Goal: Task Accomplishment & Management: Complete application form

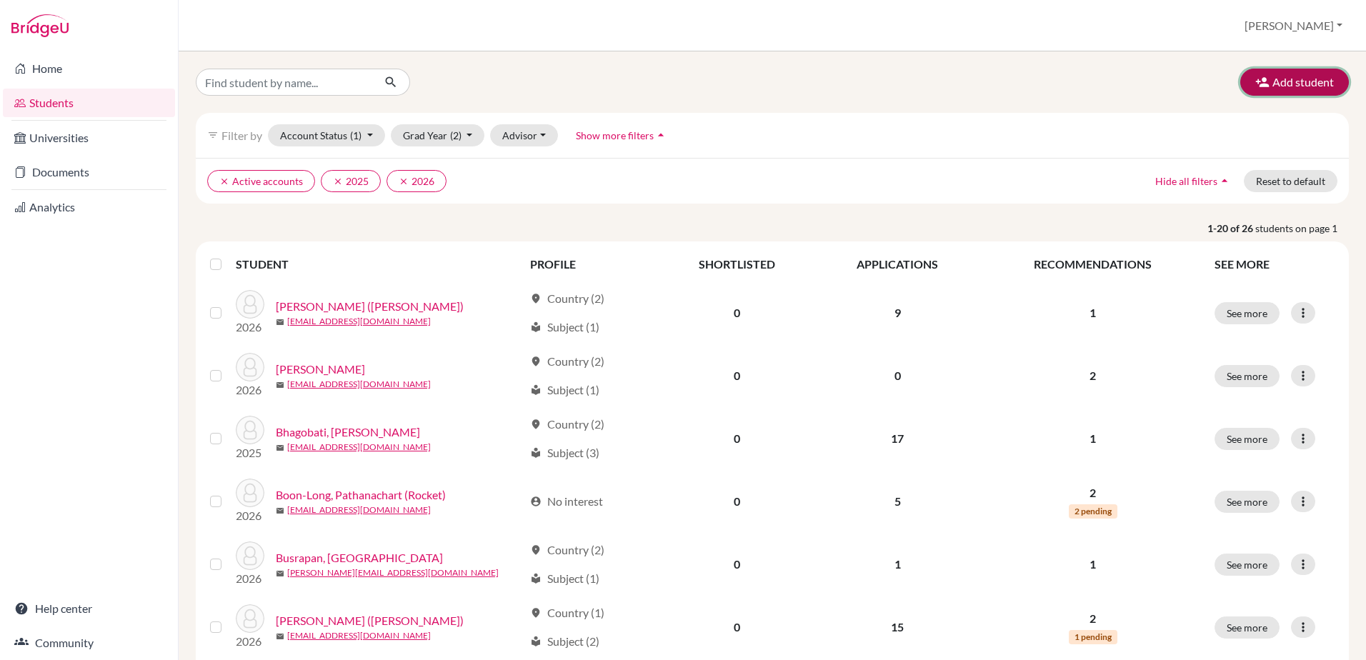
click at [1278, 84] on button "Add student" at bounding box center [1294, 82] width 109 height 27
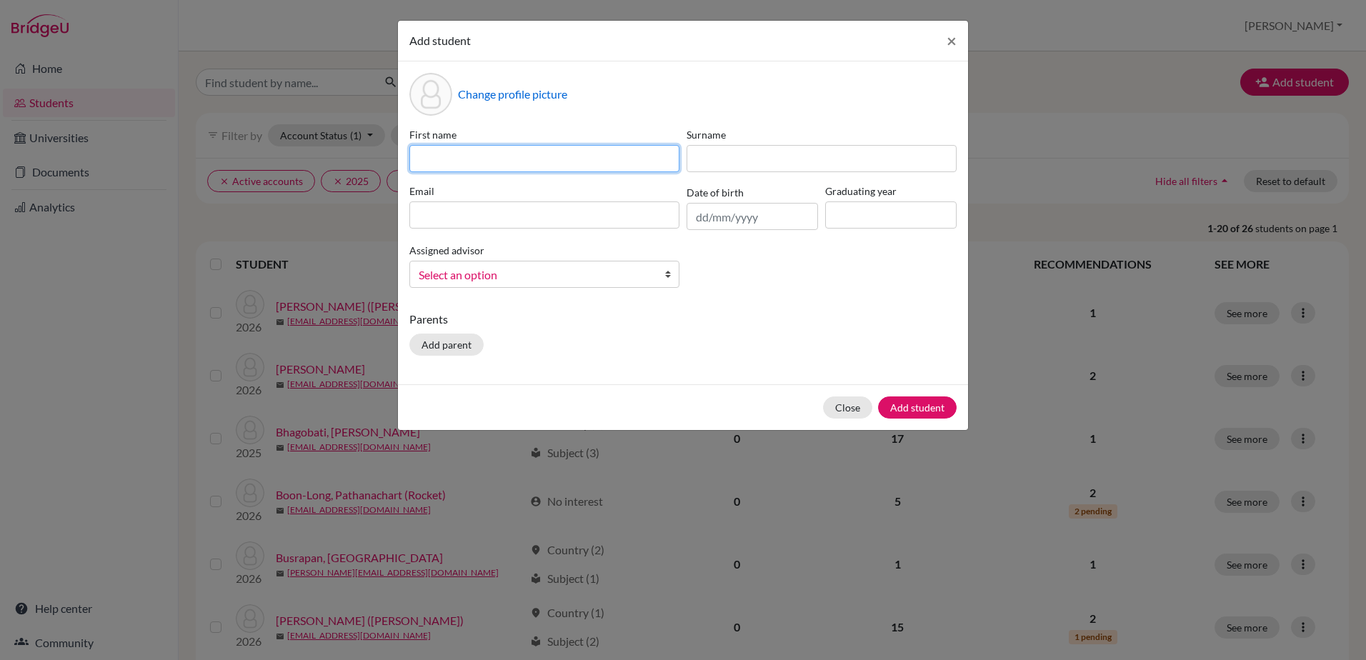
click at [426, 158] on input at bounding box center [544, 158] width 270 height 27
type input "Sanvee"
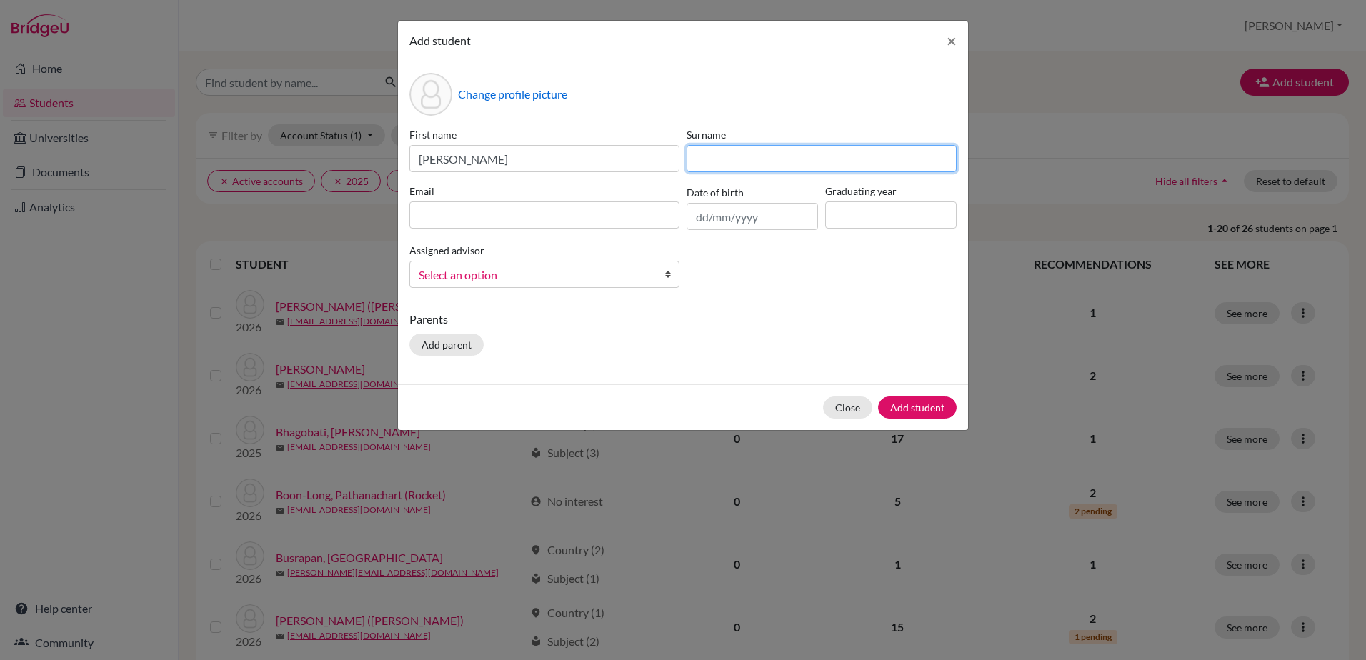
click at [715, 154] on input at bounding box center [822, 158] width 270 height 27
type input "Prabhu"
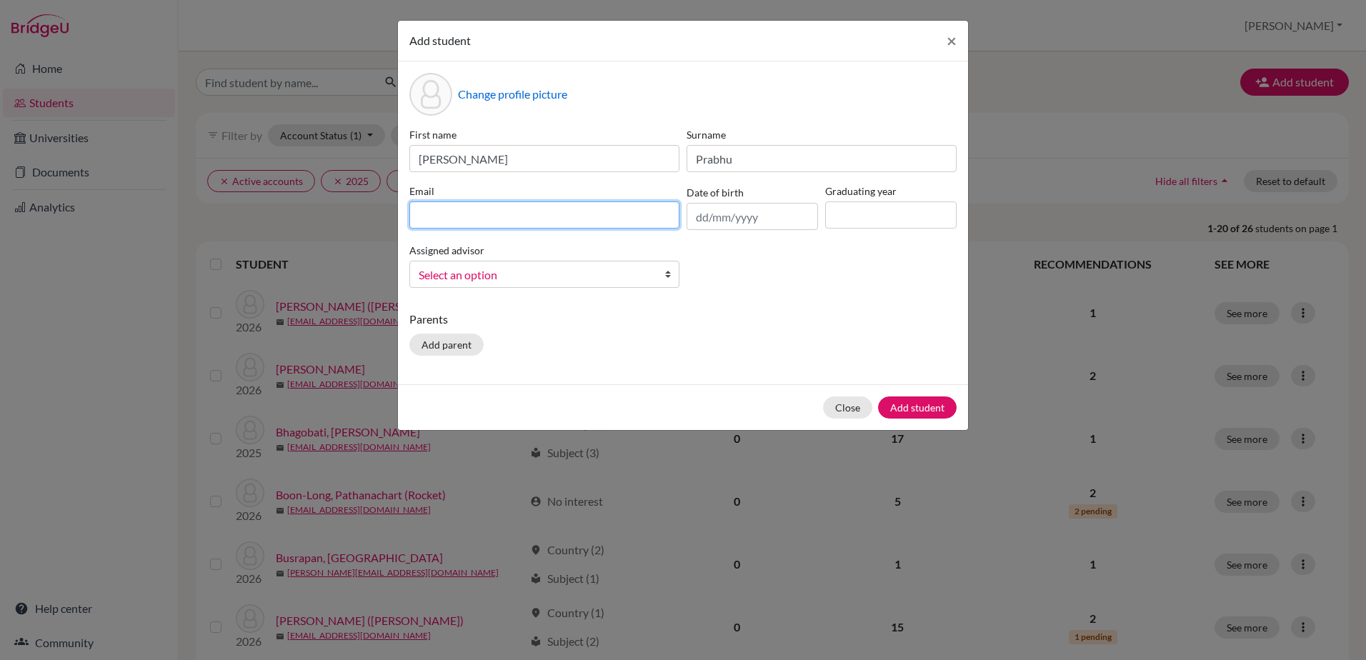
click at [574, 209] on input at bounding box center [544, 214] width 270 height 27
type input "[EMAIL_ADDRESS][DOMAIN_NAME]"
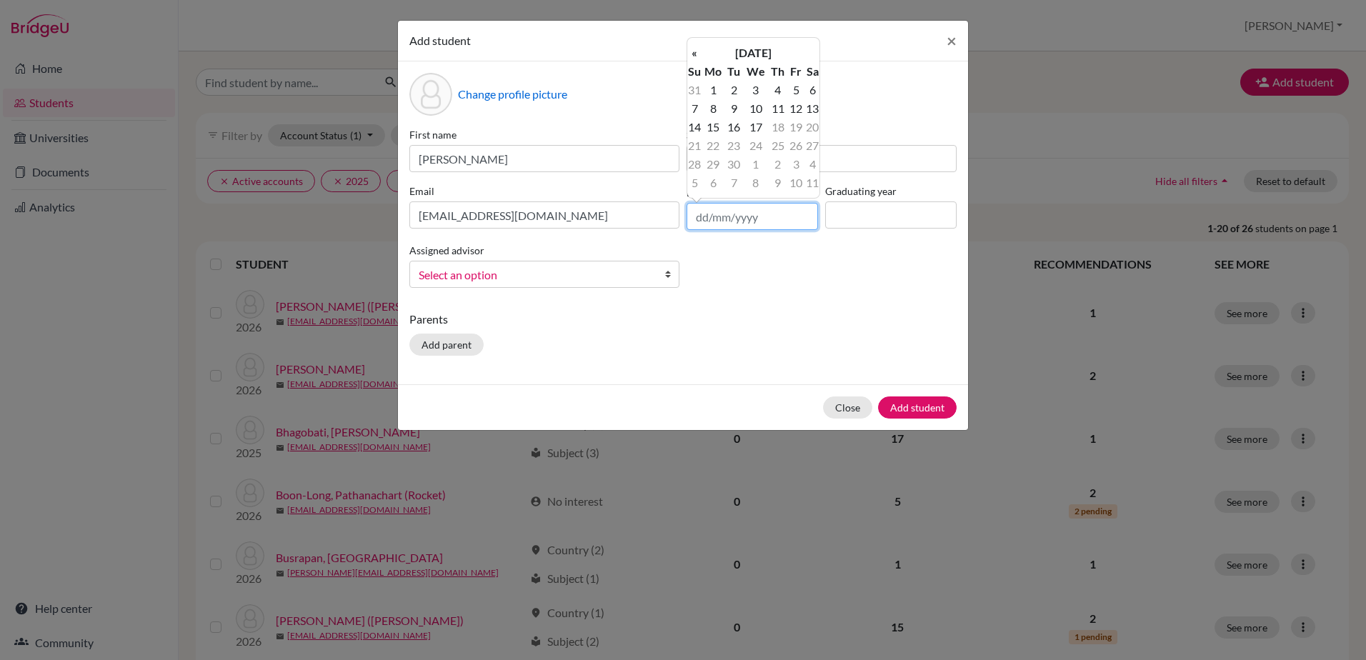
click at [738, 224] on input "text" at bounding box center [752, 216] width 131 height 27
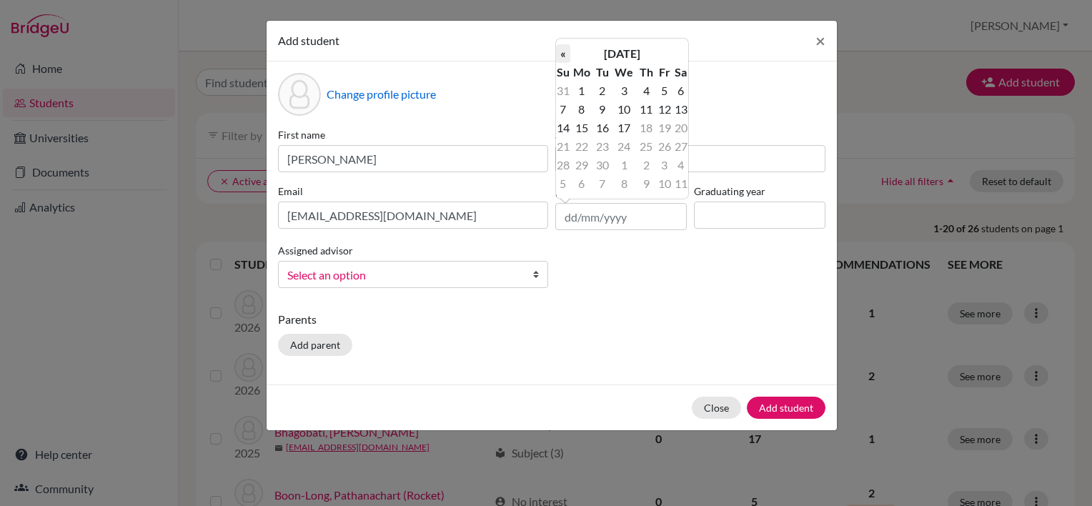
click at [566, 54] on th "«" at bounding box center [563, 53] width 14 height 19
click at [651, 50] on th "August 2025" at bounding box center [622, 53] width 104 height 19
click at [561, 57] on th "«" at bounding box center [563, 58] width 14 height 19
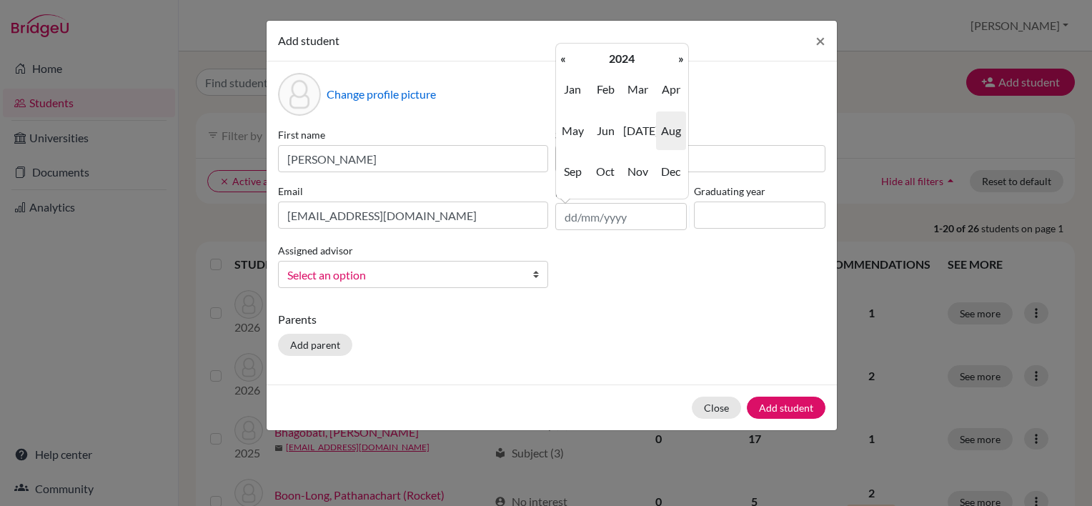
click at [561, 57] on th "«" at bounding box center [563, 58] width 14 height 19
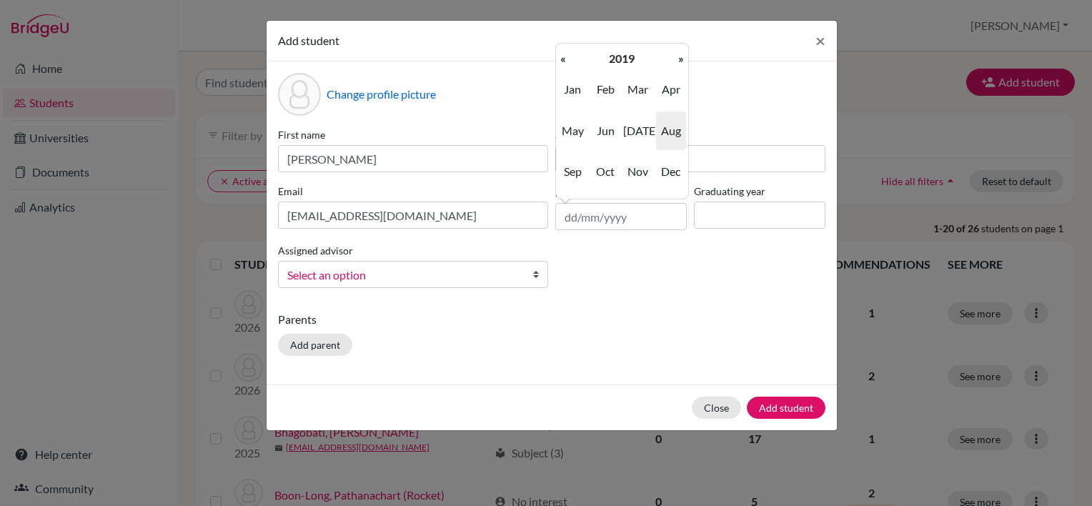
click at [561, 57] on th "«" at bounding box center [563, 58] width 14 height 19
click at [561, 58] on th "«" at bounding box center [563, 58] width 14 height 19
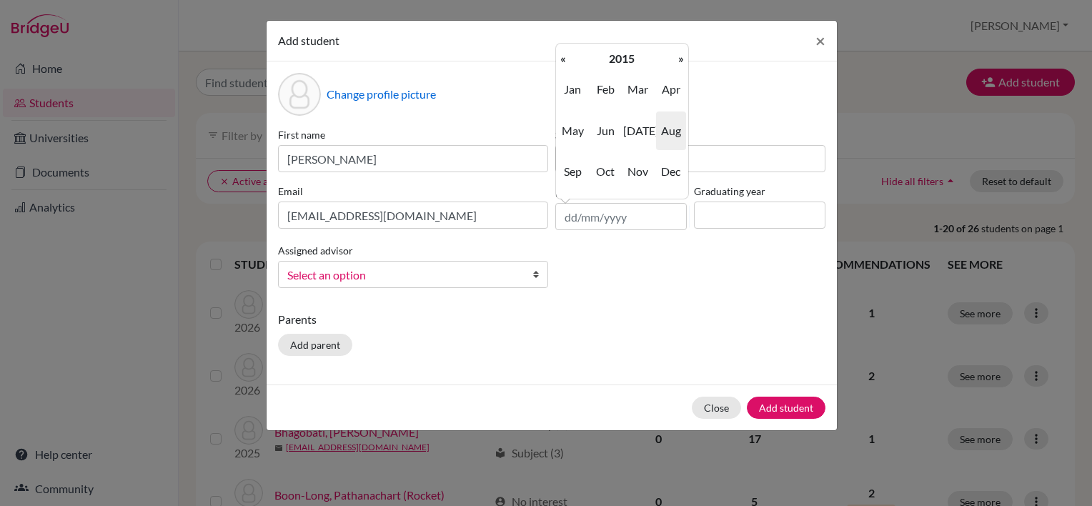
click at [561, 58] on th "«" at bounding box center [563, 58] width 14 height 19
click at [559, 59] on th "«" at bounding box center [563, 58] width 14 height 19
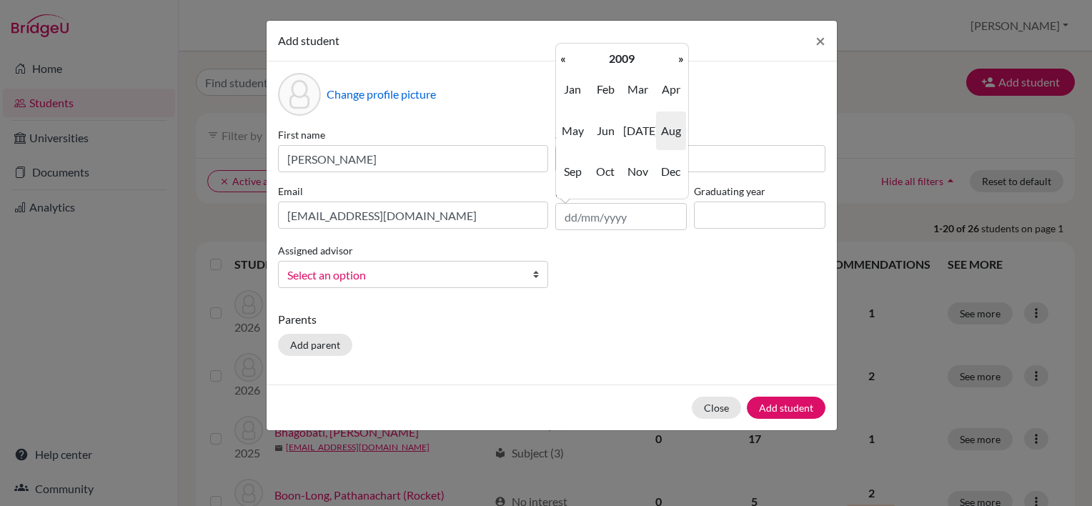
click at [559, 59] on th "«" at bounding box center [563, 58] width 14 height 19
click at [674, 89] on span "Apr" at bounding box center [671, 89] width 30 height 39
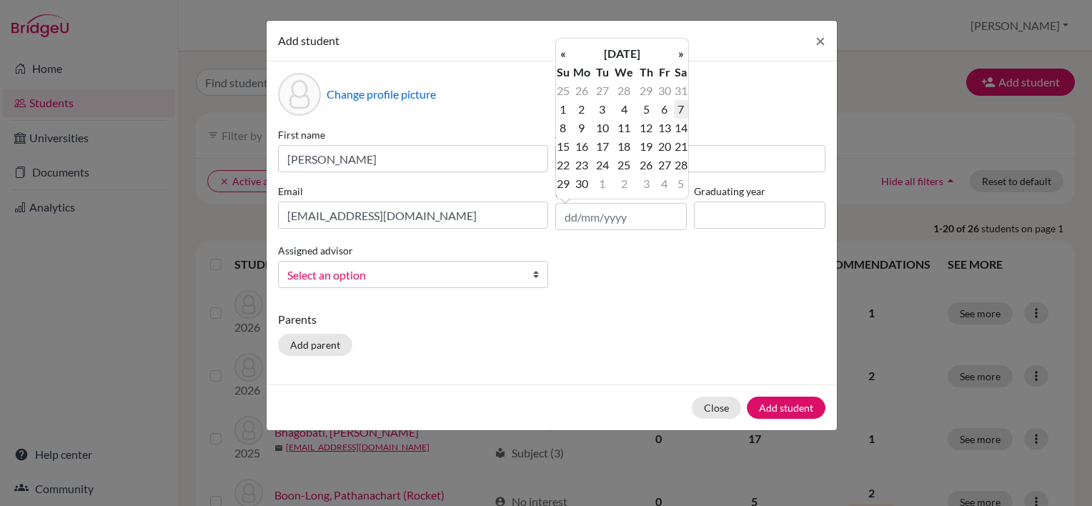
click at [679, 106] on td "7" at bounding box center [681, 109] width 14 height 19
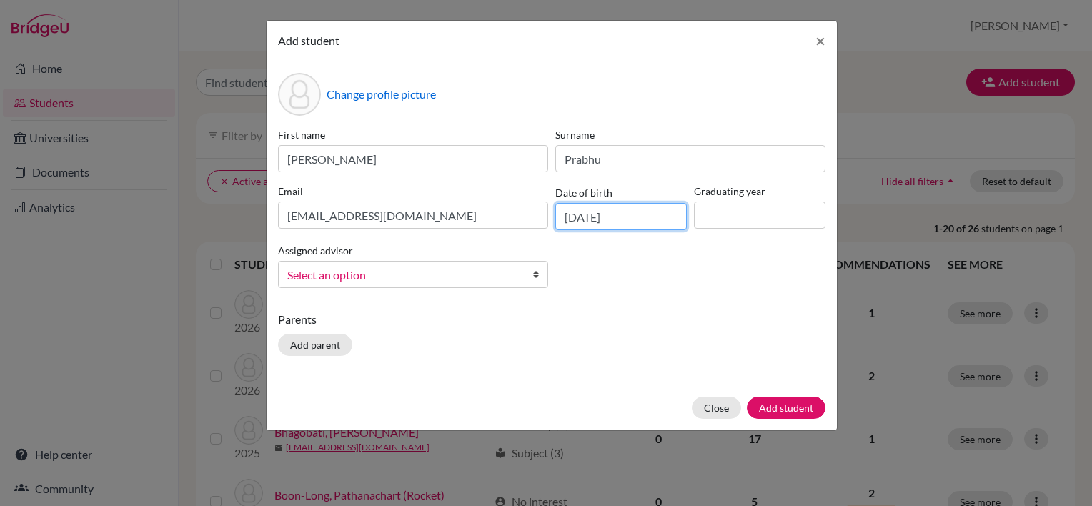
click at [619, 218] on input "07/04/2007" at bounding box center [620, 216] width 131 height 27
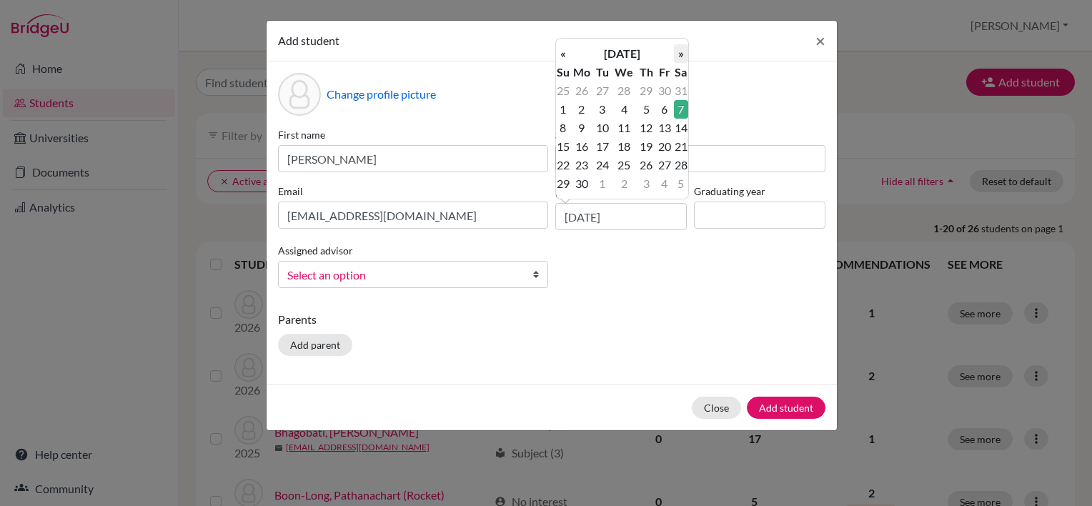
click at [682, 52] on th "»" at bounding box center [681, 53] width 14 height 19
click at [604, 165] on td "28" at bounding box center [602, 165] width 18 height 19
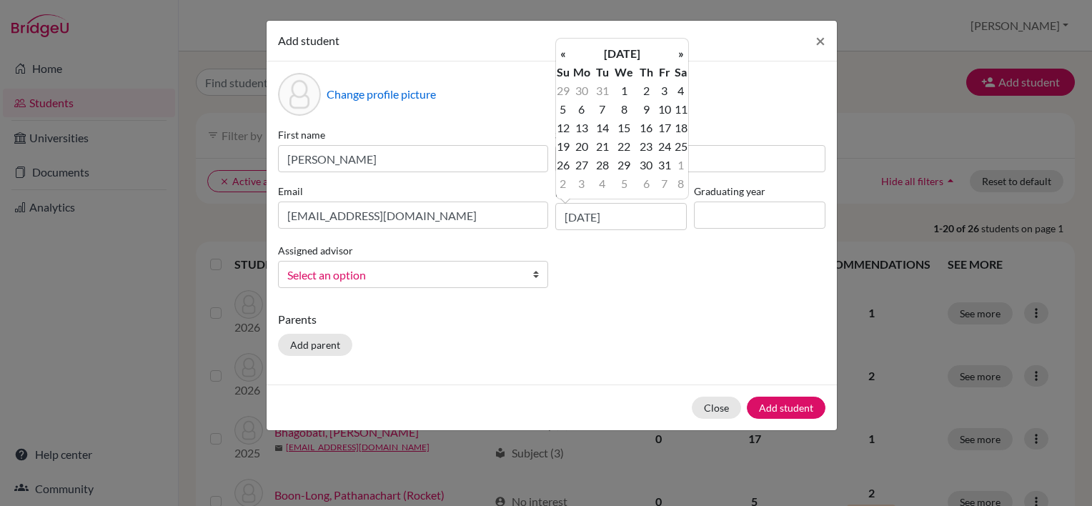
type input "28/08/2007"
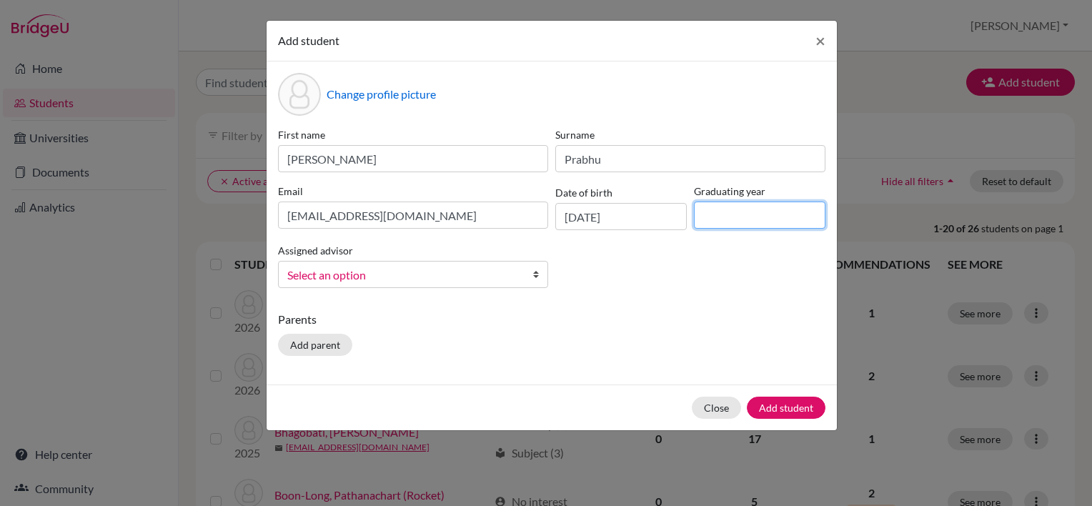
click at [720, 217] on input at bounding box center [759, 214] width 131 height 27
type input "2025"
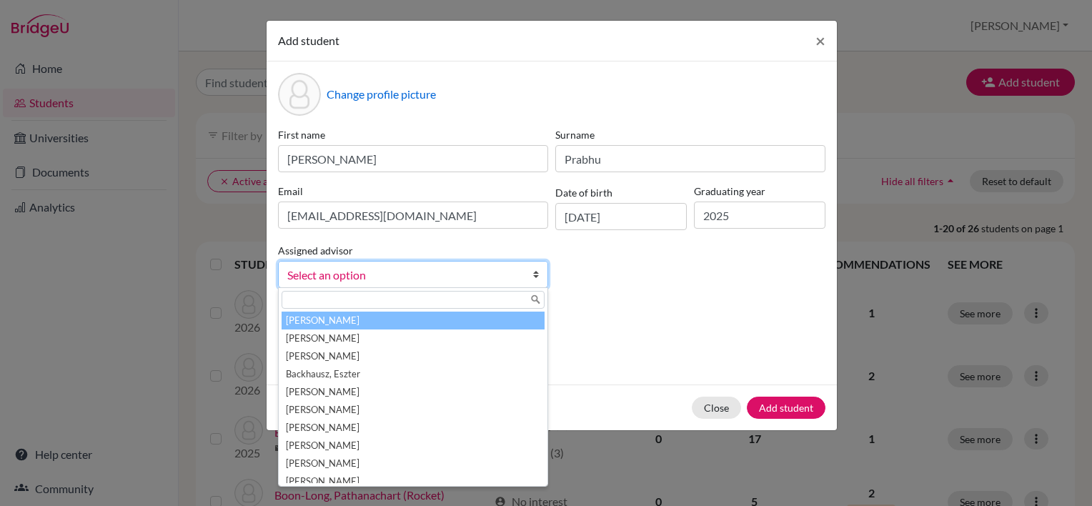
click at [613, 311] on div "Change profile picture First name Sanvee Surname Prabhu Email mailsanvee@gmail.…" at bounding box center [551, 222] width 570 height 323
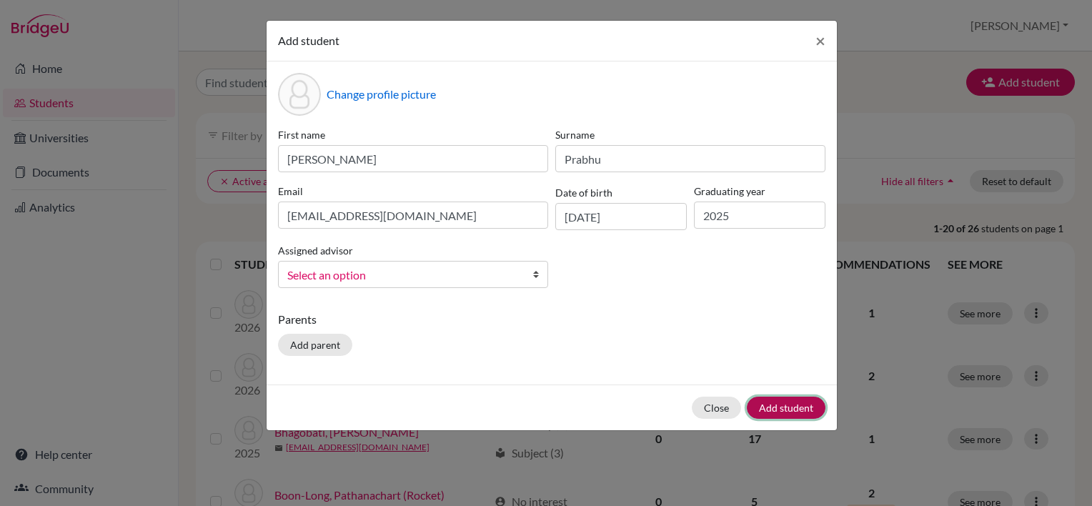
click at [782, 411] on button "Add student" at bounding box center [786, 407] width 79 height 22
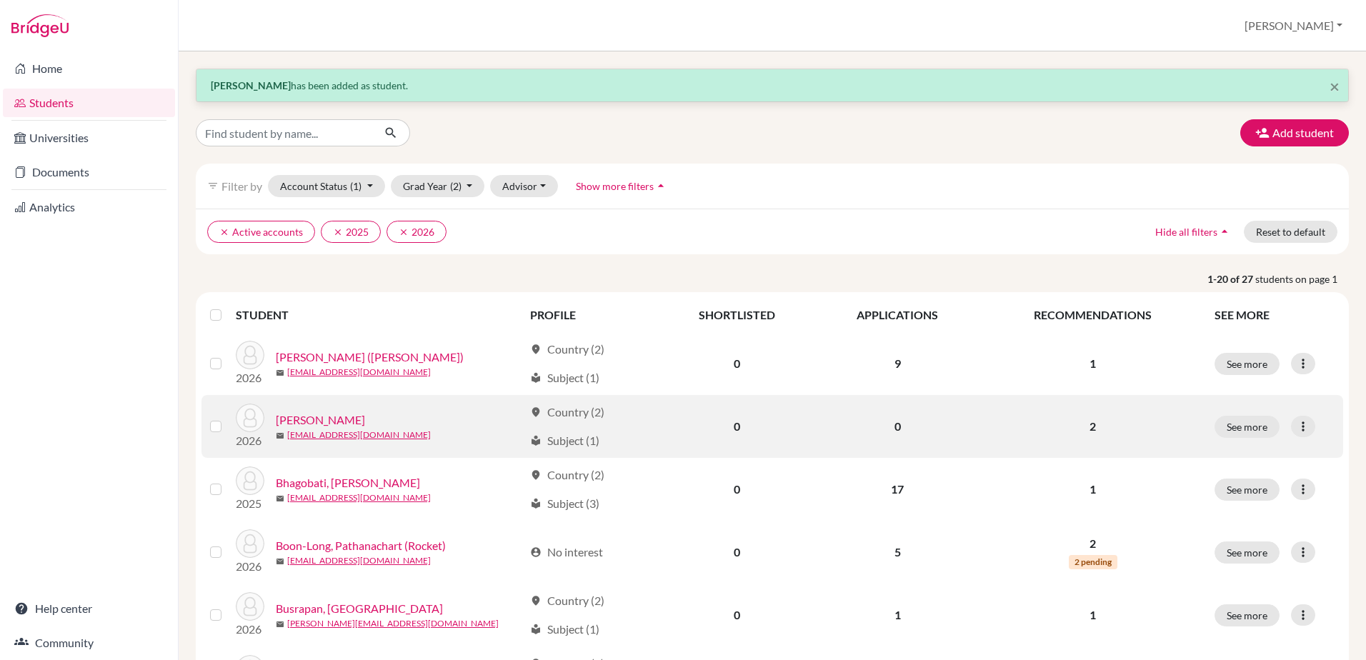
click at [328, 421] on link "[PERSON_NAME]" at bounding box center [320, 419] width 89 height 17
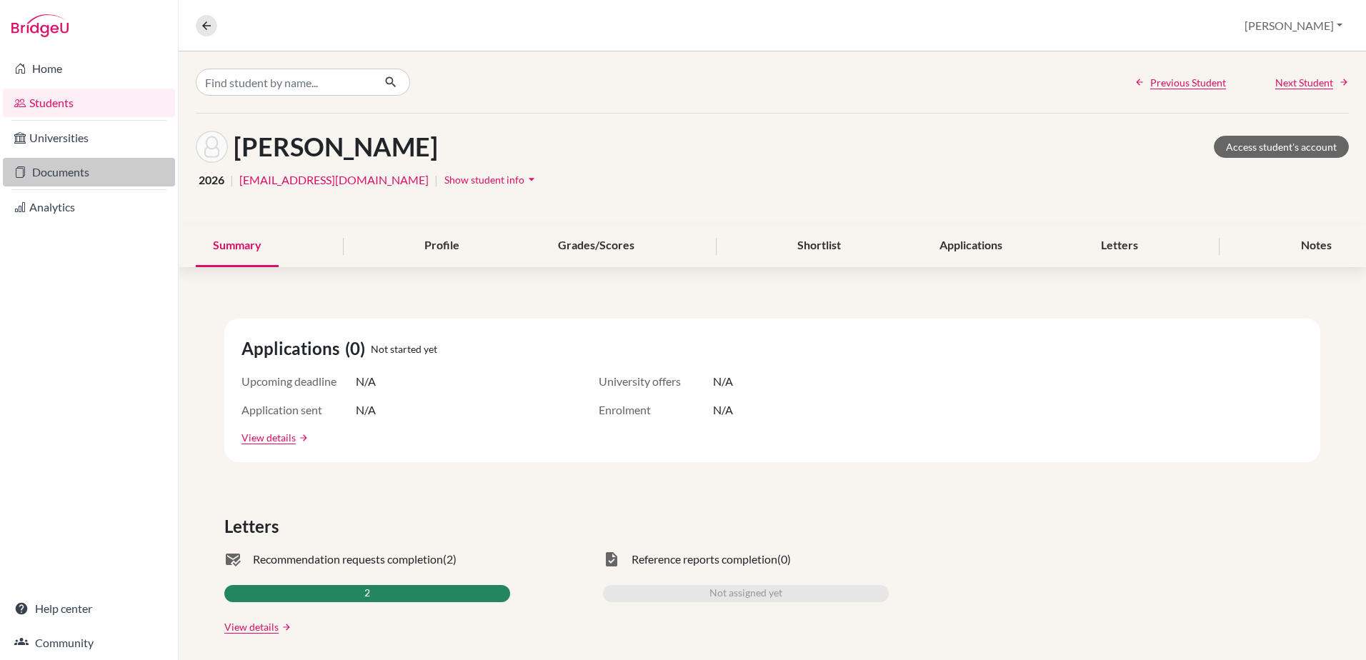
click at [31, 165] on link "Documents" at bounding box center [89, 172] width 172 height 29
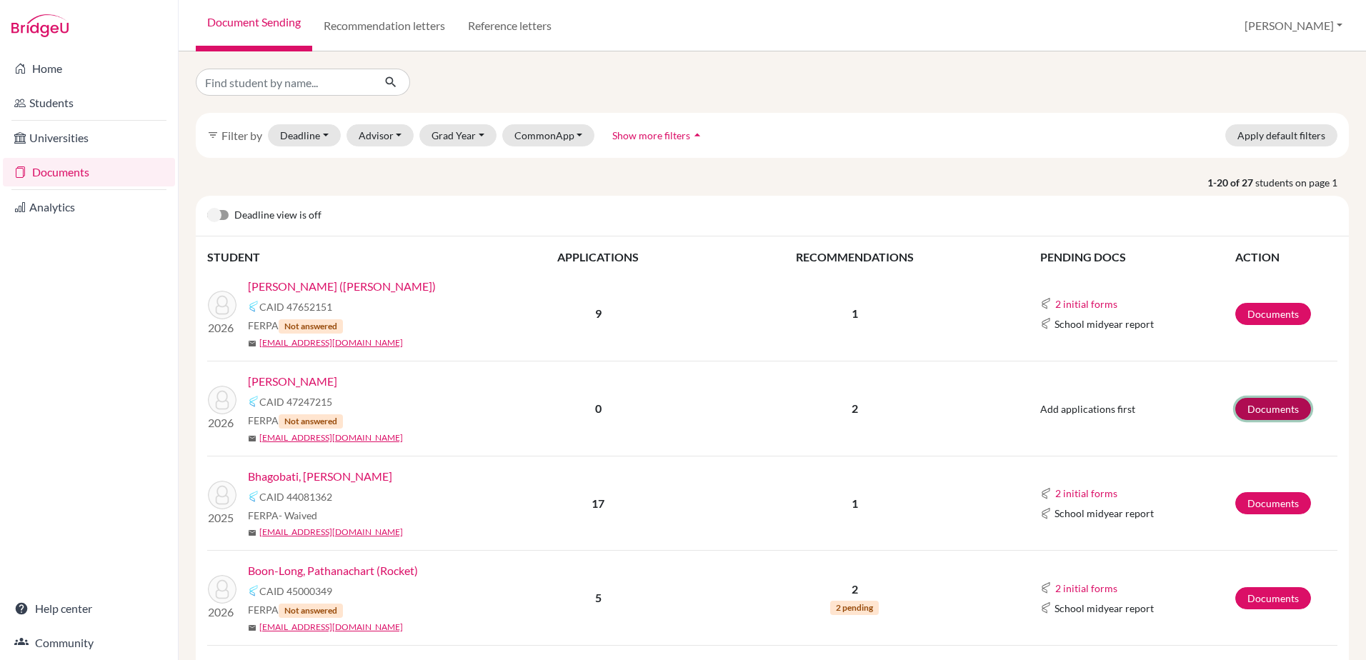
click at [1235, 408] on link "Documents" at bounding box center [1273, 409] width 76 height 22
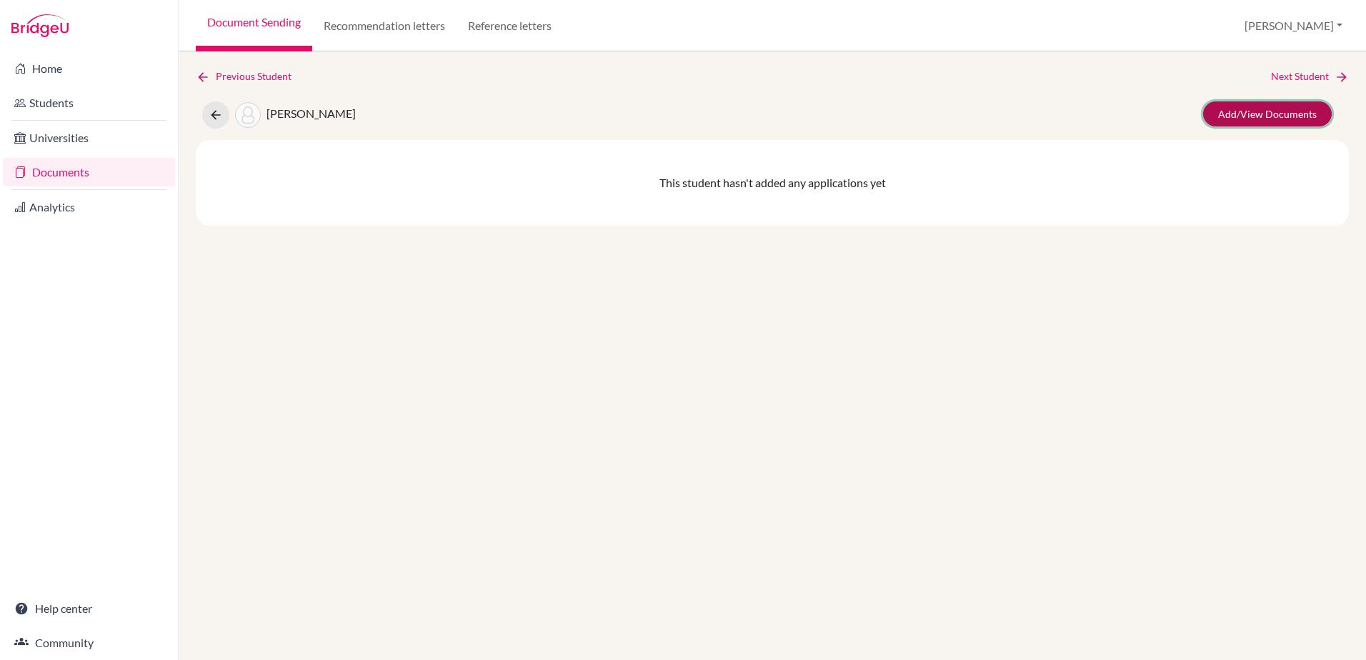
click at [1259, 119] on link "Add/View Documents" at bounding box center [1267, 113] width 129 height 25
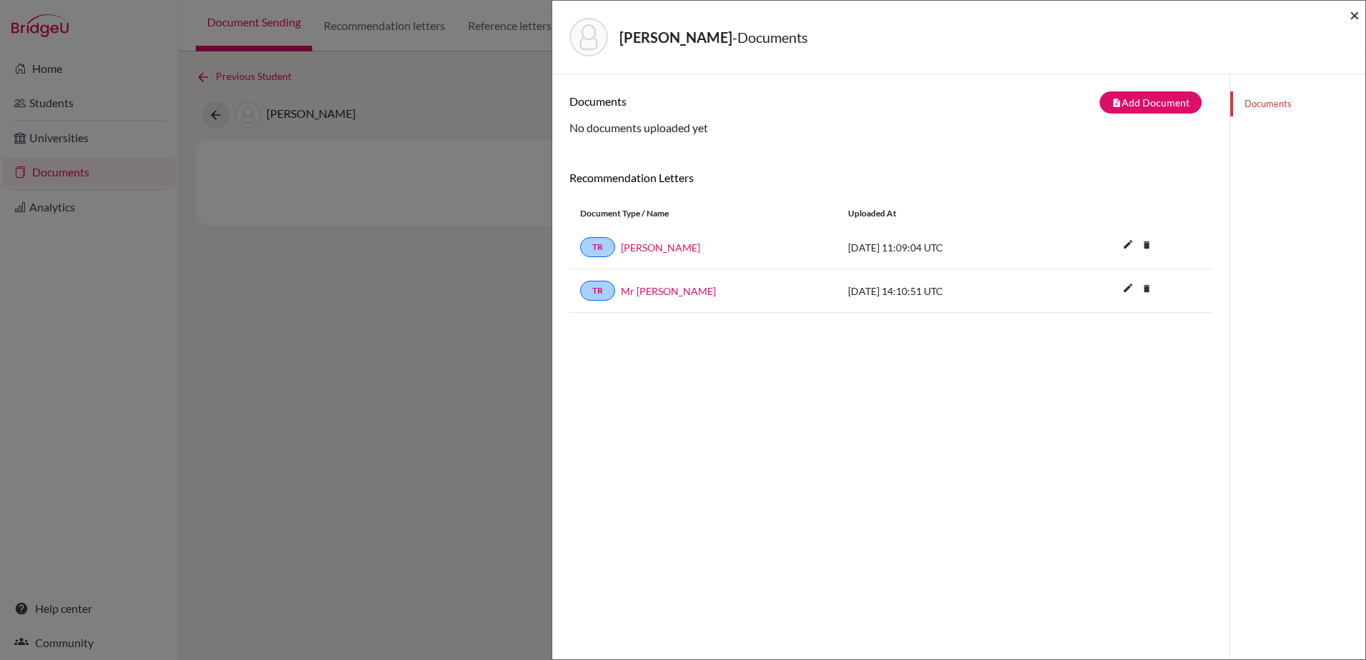
click at [1350, 11] on span "×" at bounding box center [1354, 14] width 10 height 21
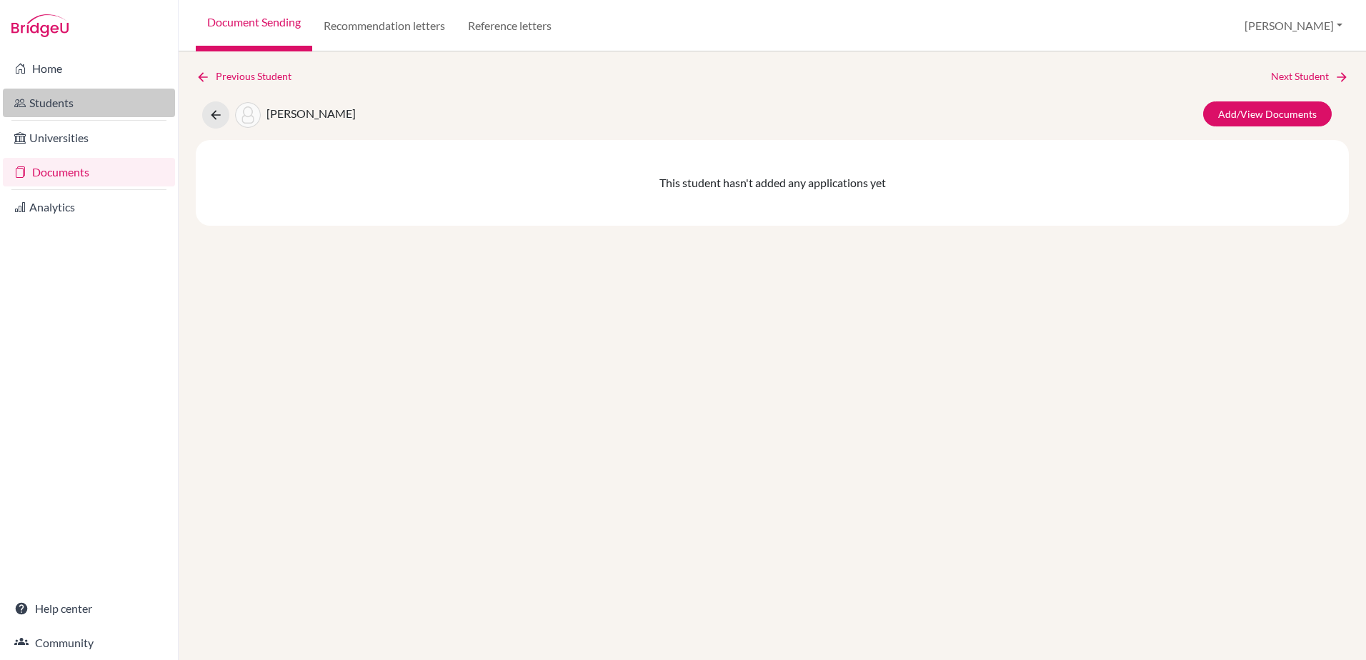
click at [31, 95] on link "Students" at bounding box center [89, 103] width 172 height 29
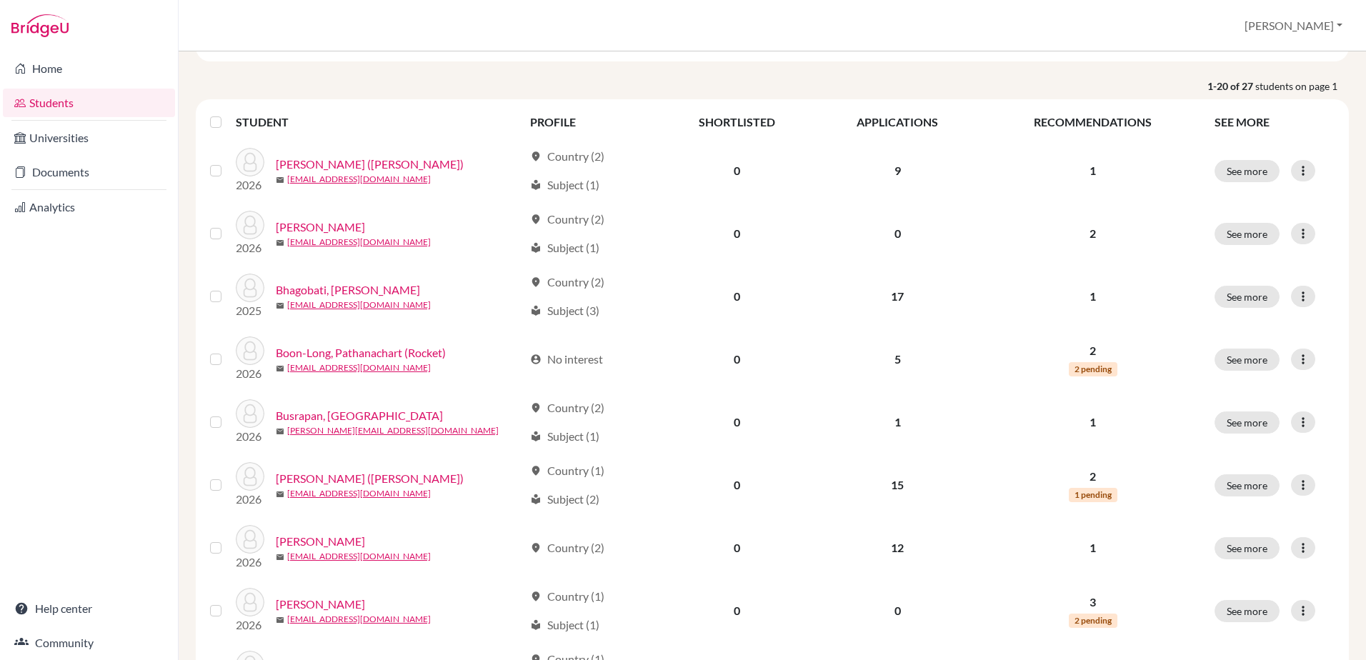
scroll to position [143, 0]
click at [76, 170] on link "Documents" at bounding box center [89, 172] width 172 height 29
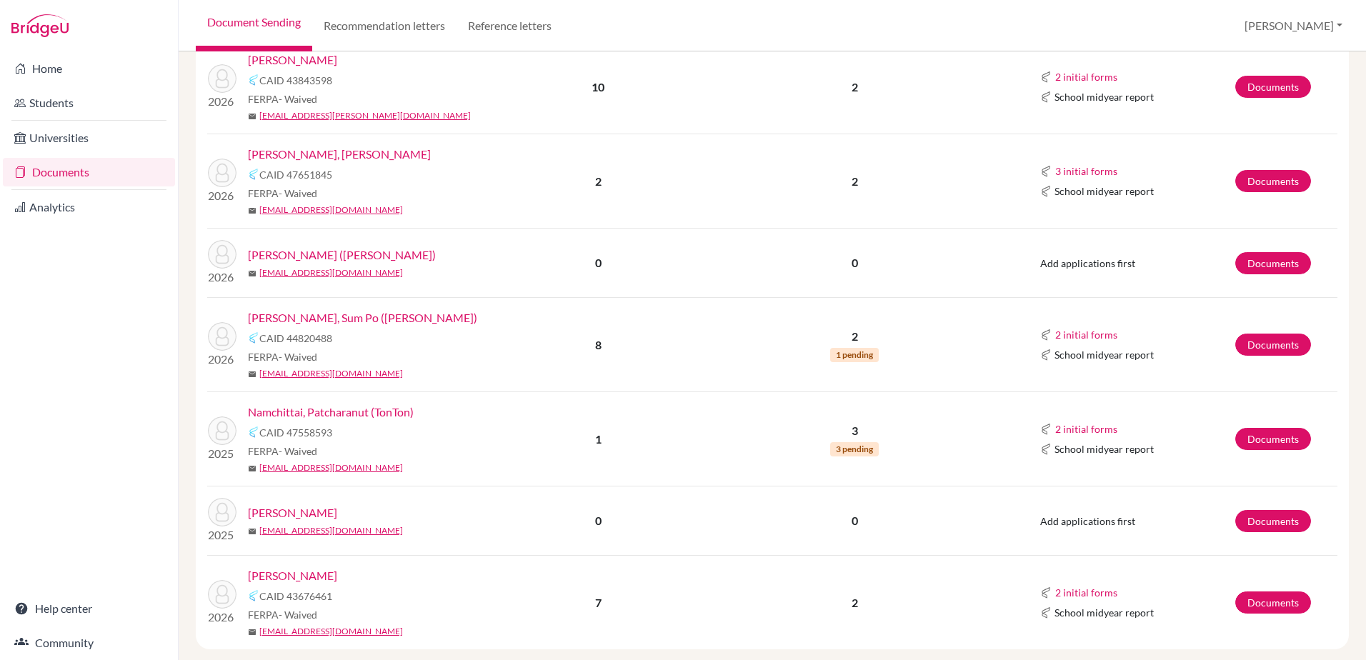
scroll to position [1485, 0]
